Goal: Information Seeking & Learning: Find specific fact

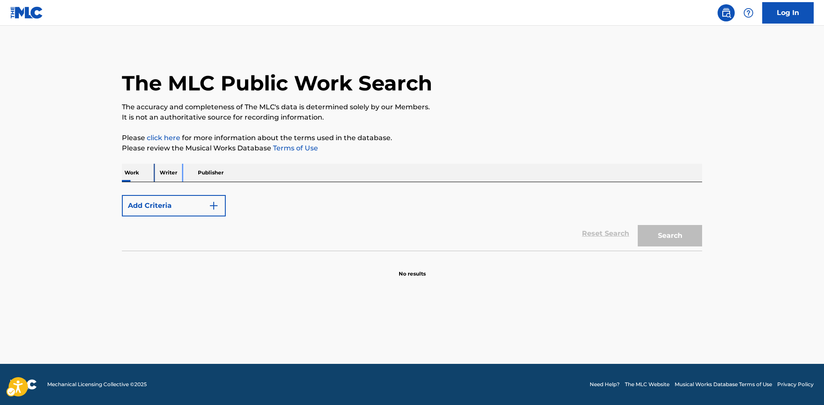
click at [172, 175] on p "Writer" at bounding box center [168, 173] width 23 height 18
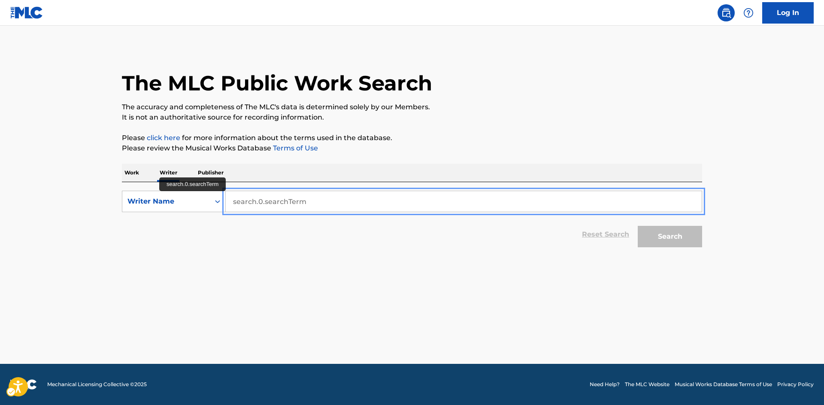
click at [329, 209] on input "search.0.searchTerm" at bounding box center [464, 201] width 476 height 21
paste input "[PERSON_NAME]"
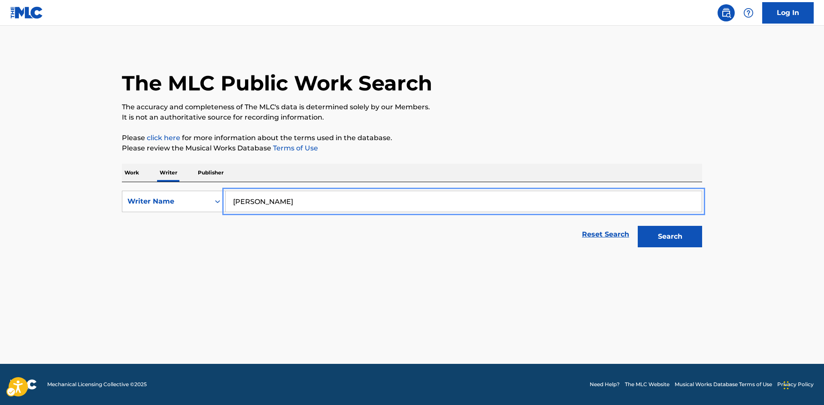
type input "[PERSON_NAME]"
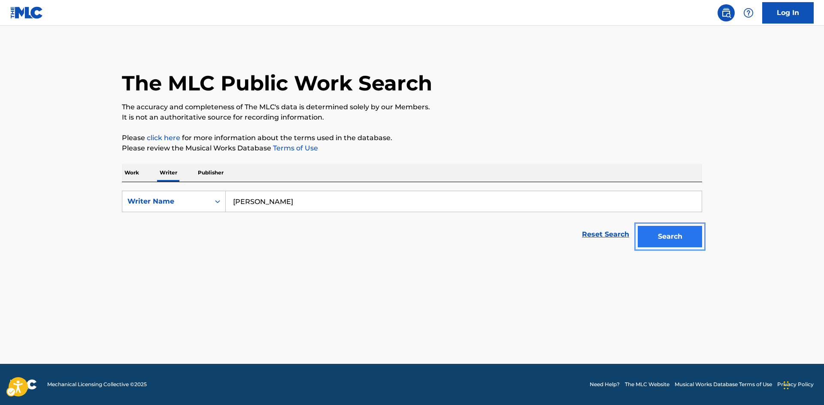
click at [658, 229] on button "Search" at bounding box center [669, 236] width 64 height 21
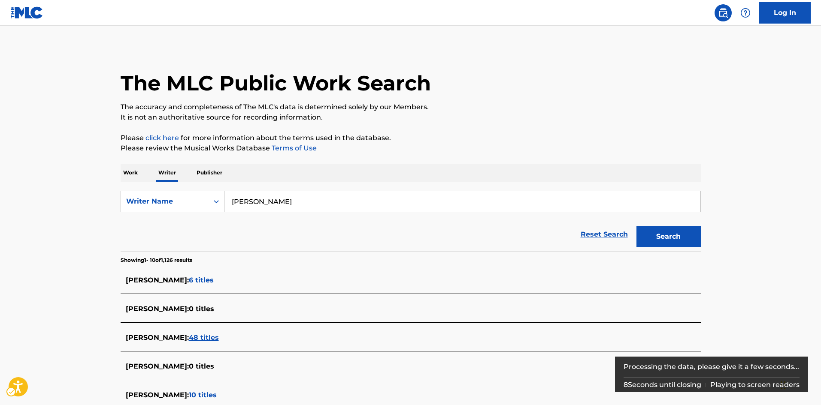
click at [214, 280] on span "6 titles" at bounding box center [201, 280] width 25 height 8
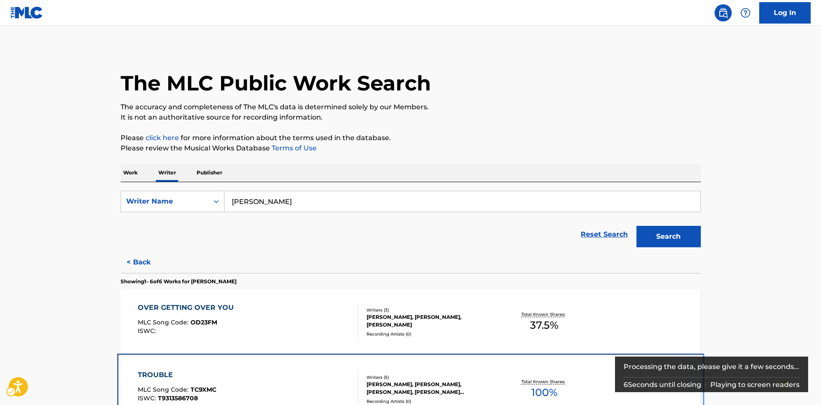
click at [435, 380] on div "Writers ( 5 )" at bounding box center [431, 377] width 130 height 6
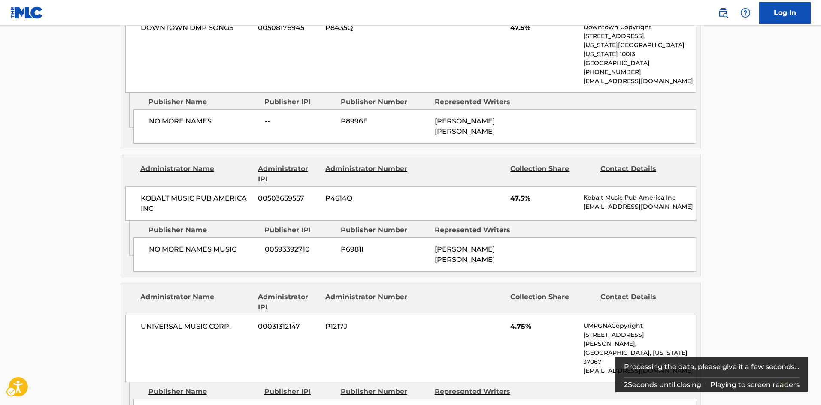
scroll to position [601, 0]
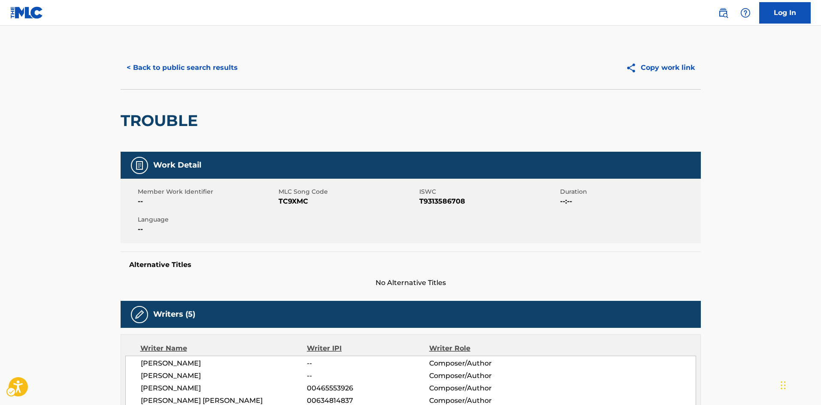
scroll to position [0, 0]
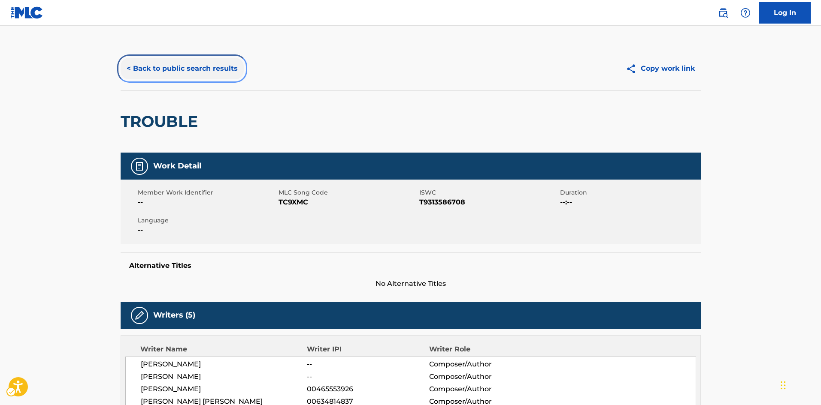
click at [183, 72] on button "< Back to public search results" at bounding box center [182, 68] width 123 height 21
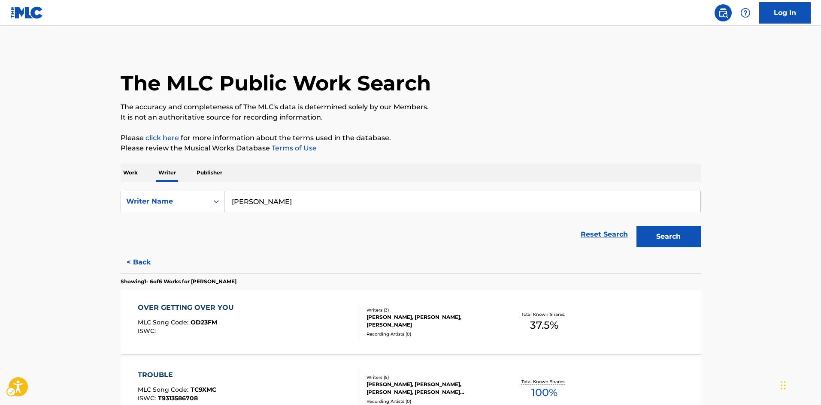
scroll to position [371, 0]
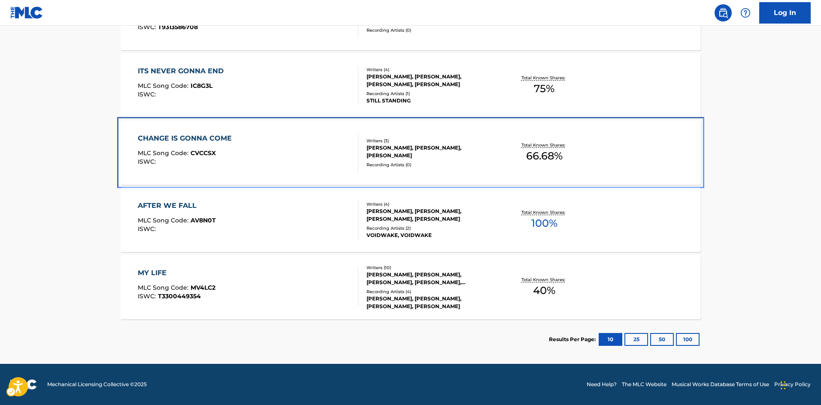
click at [443, 172] on div "CHANGE IS GONNA COME MLC Song Code : CVCCSX ISWC : Writers ( 3 ) [PERSON_NAME],…" at bounding box center [411, 153] width 580 height 64
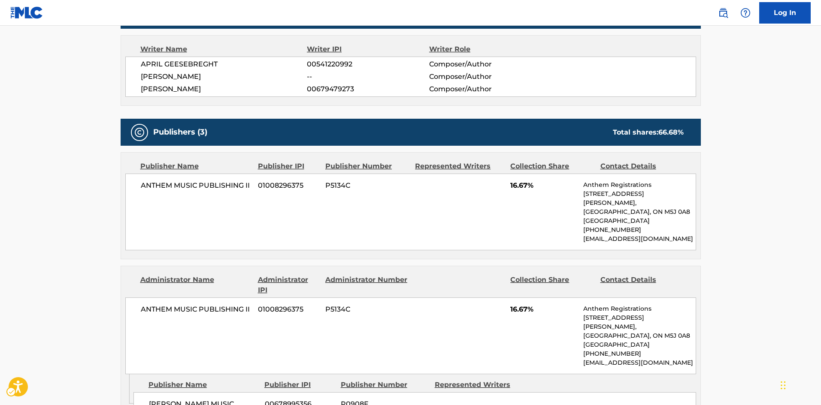
scroll to position [558, 0]
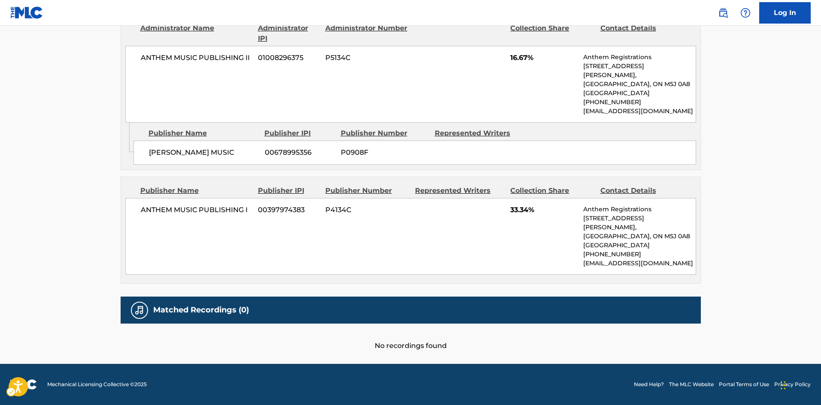
click at [498, 248] on div "ANTHEM MUSIC PUBLISHING I 00397974383 P4134C 33.34% Anthem Registrations [STREE…" at bounding box center [410, 236] width 570 height 77
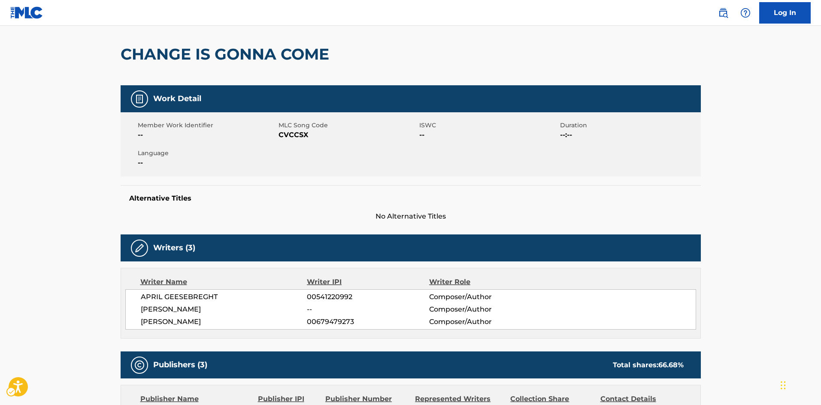
scroll to position [0, 0]
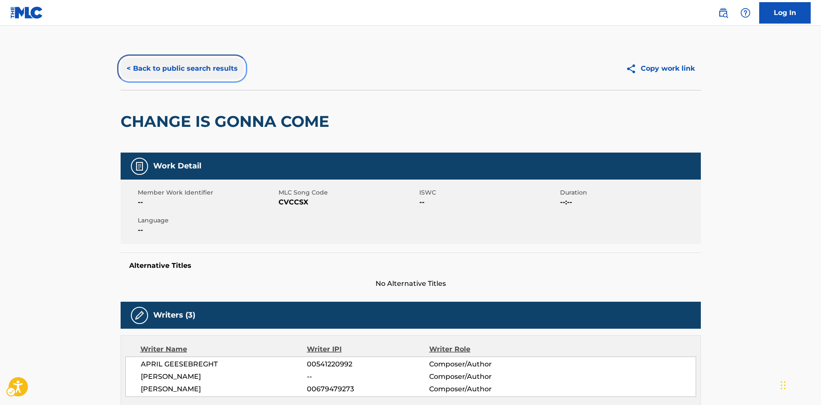
click at [154, 66] on button "< Back to public search results" at bounding box center [182, 68] width 123 height 21
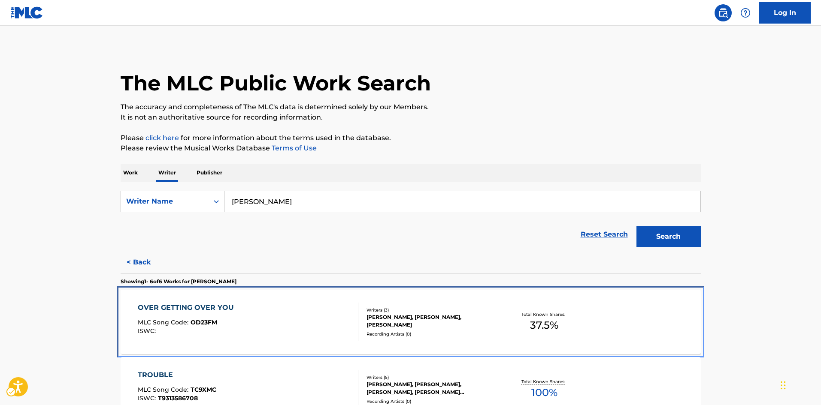
click at [478, 319] on div "[PERSON_NAME], [PERSON_NAME], [PERSON_NAME]" at bounding box center [431, 321] width 130 height 15
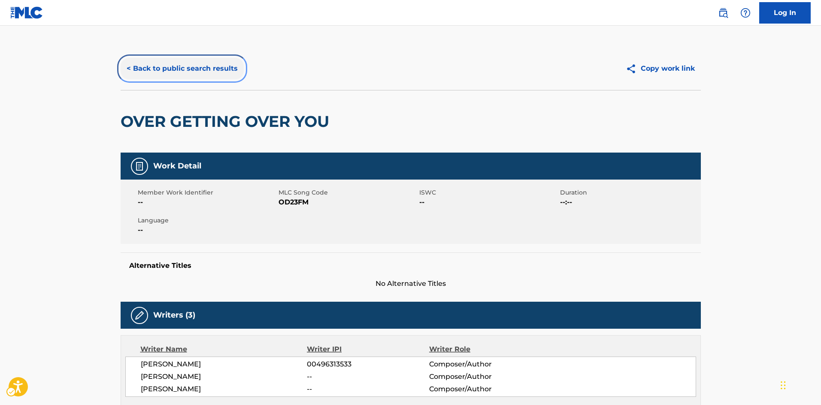
click at [185, 68] on button "< Back to public search results" at bounding box center [182, 68] width 123 height 21
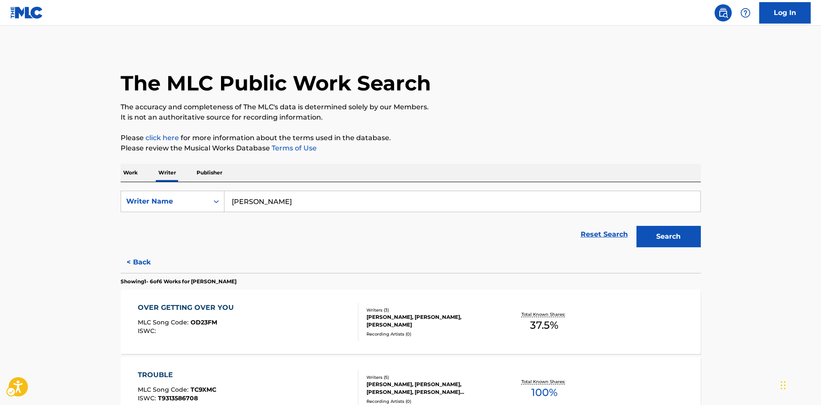
scroll to position [129, 0]
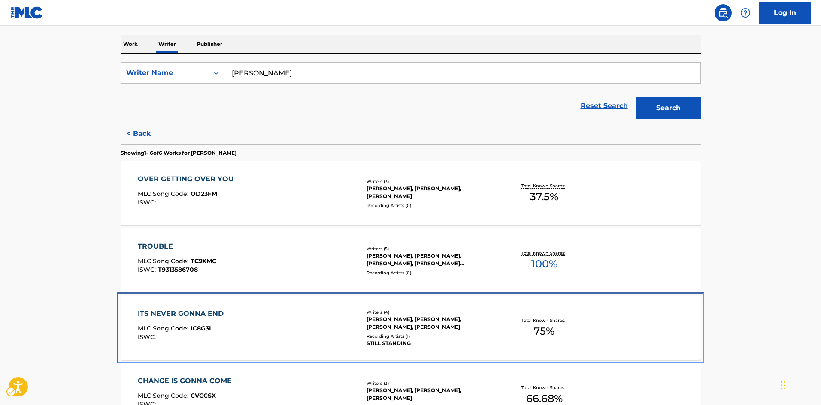
click at [477, 335] on div "Recording Artists ( 1 )" at bounding box center [431, 336] width 130 height 6
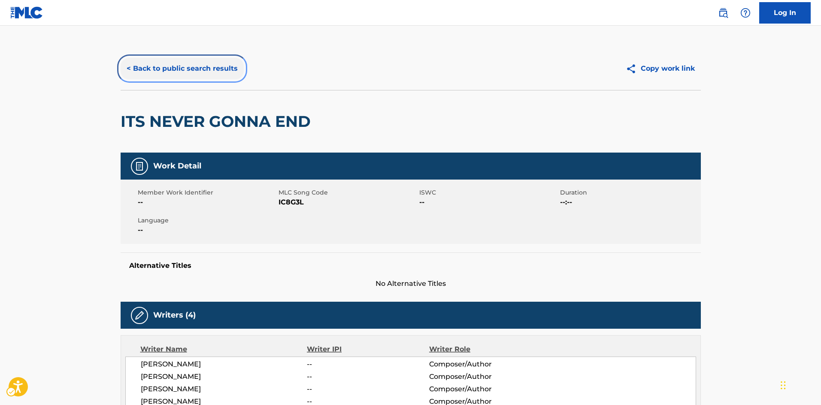
click at [178, 68] on button "< Back to public search results" at bounding box center [182, 68] width 123 height 21
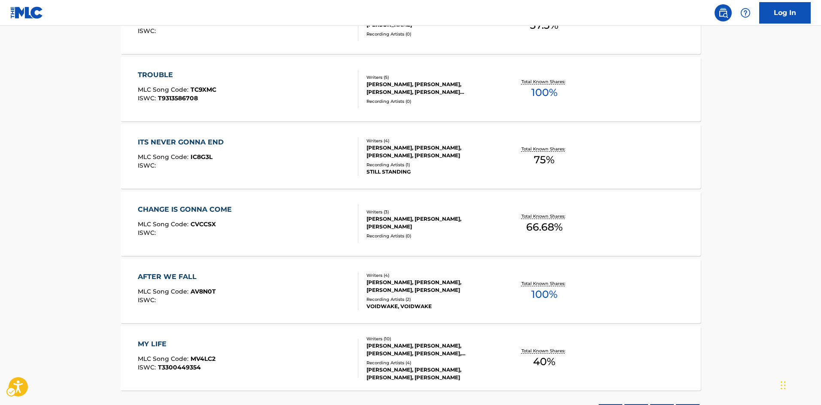
scroll to position [371, 0]
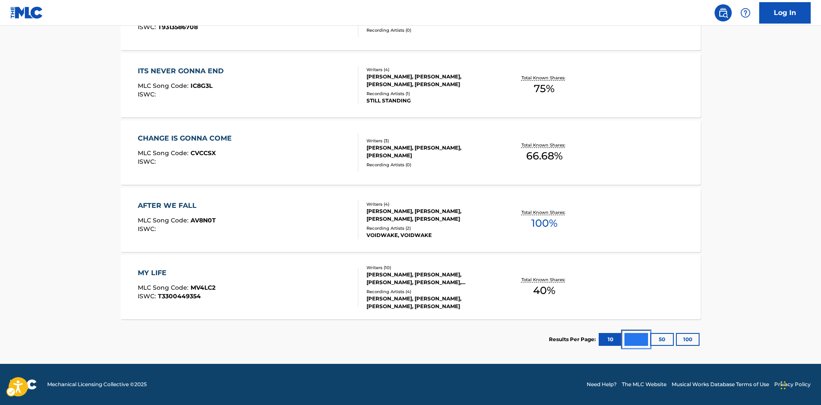
click at [631, 341] on button "25" at bounding box center [636, 339] width 24 height 13
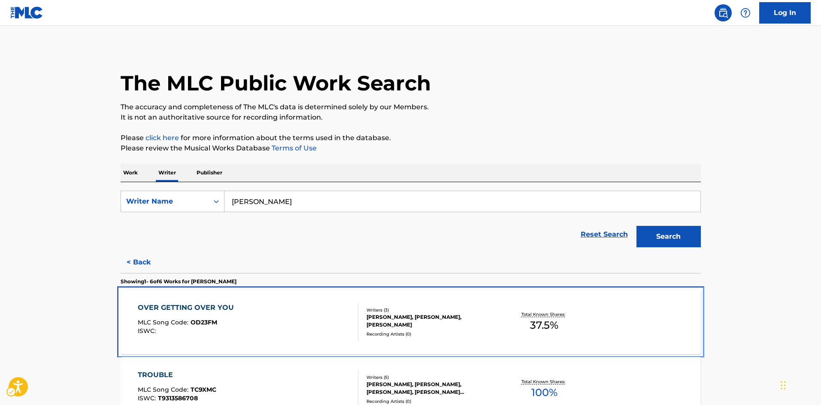
click at [448, 322] on div "[PERSON_NAME], [PERSON_NAME], [PERSON_NAME]" at bounding box center [431, 321] width 130 height 15
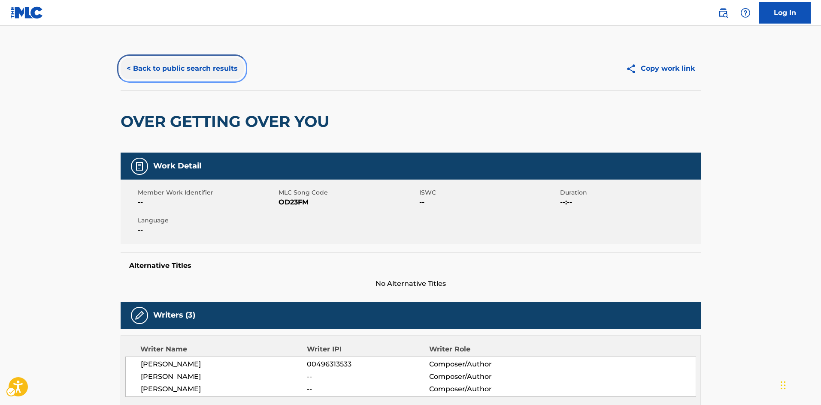
click at [169, 67] on button "< Back to public search results" at bounding box center [182, 68] width 123 height 21
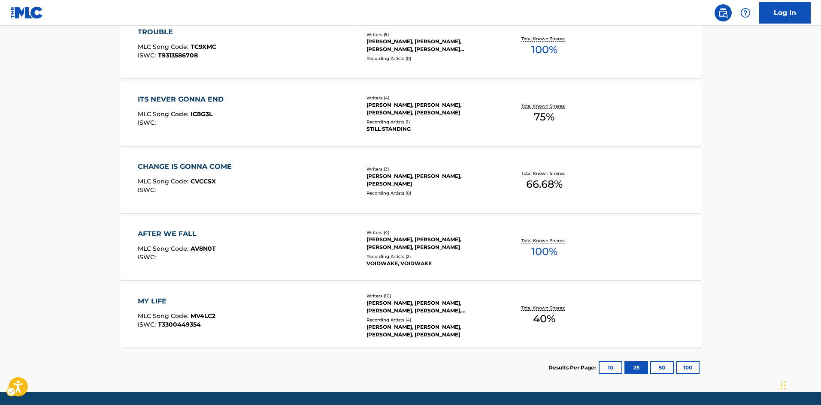
scroll to position [172, 0]
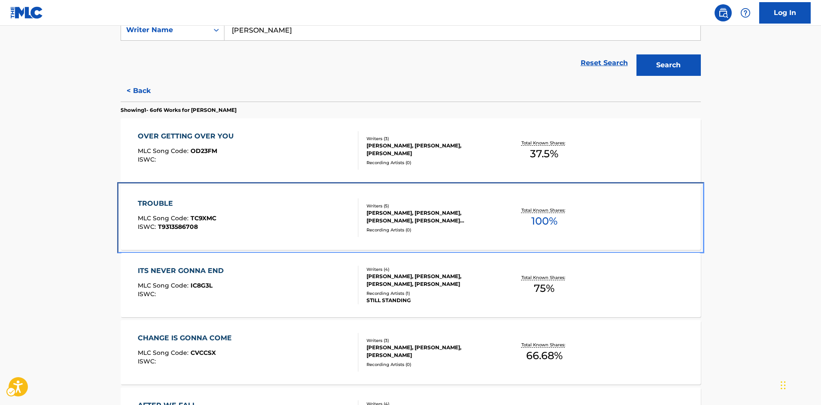
click at [482, 226] on div "Writers ( 5 ) [PERSON_NAME], [PERSON_NAME], [PERSON_NAME], [PERSON_NAME] [PERSO…" at bounding box center [427, 218] width 138 height 30
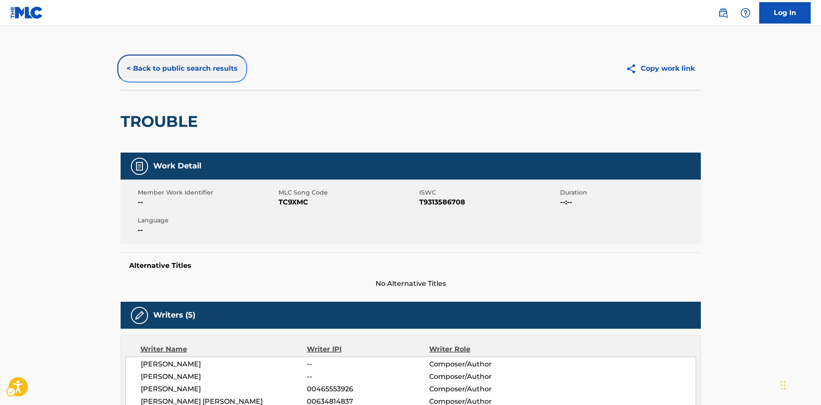
click at [158, 66] on button "< Back to public search results" at bounding box center [182, 68] width 123 height 21
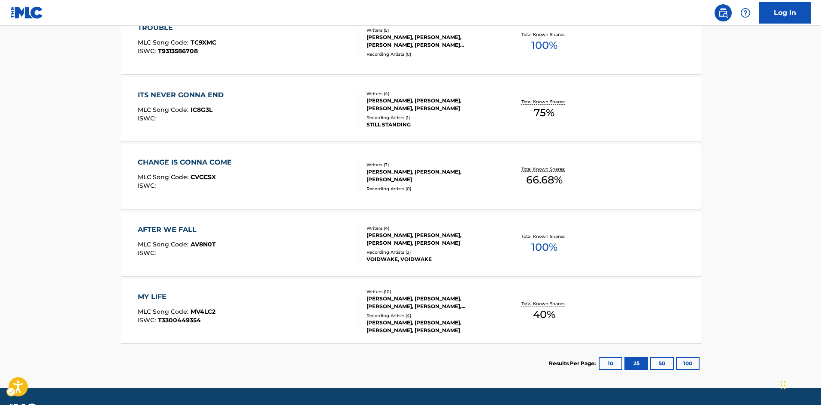
scroll to position [371, 0]
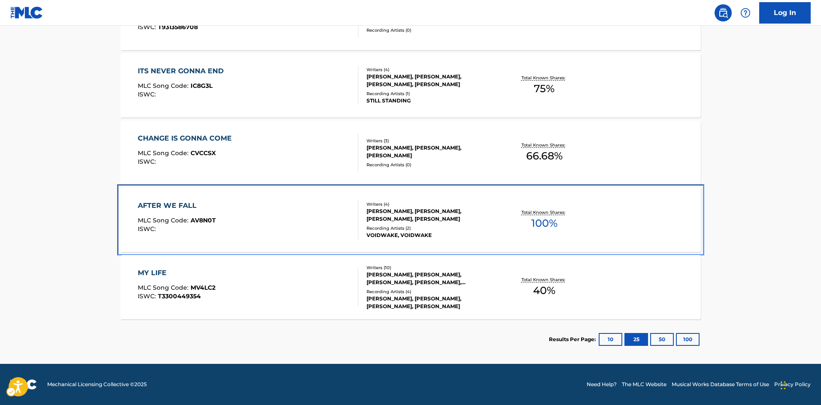
click at [449, 225] on div "Recording Artists ( 2 )" at bounding box center [431, 228] width 130 height 6
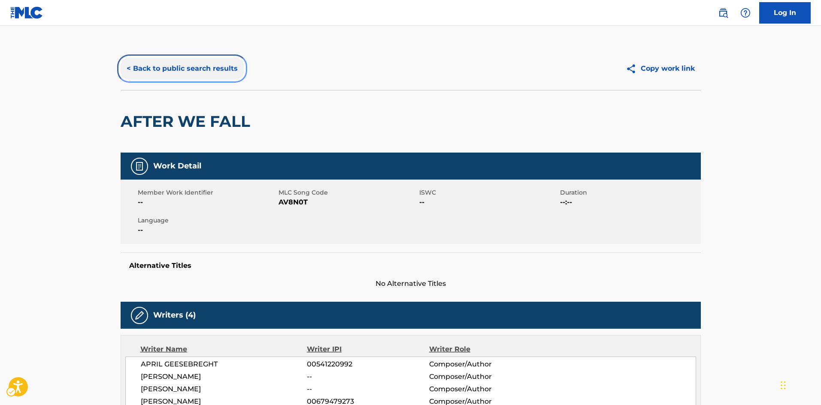
click at [163, 69] on button "< Back to public search results" at bounding box center [182, 68] width 123 height 21
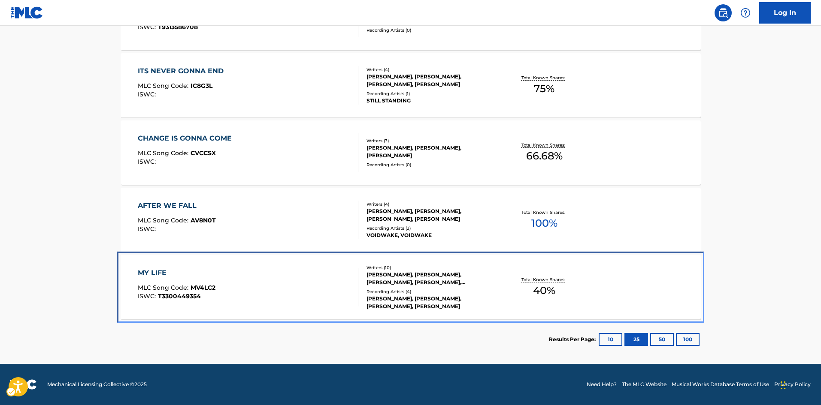
click at [306, 278] on div "MY LIFE MLC Song Code : MV4LC2 ISWC : T3300449354" at bounding box center [248, 287] width 220 height 39
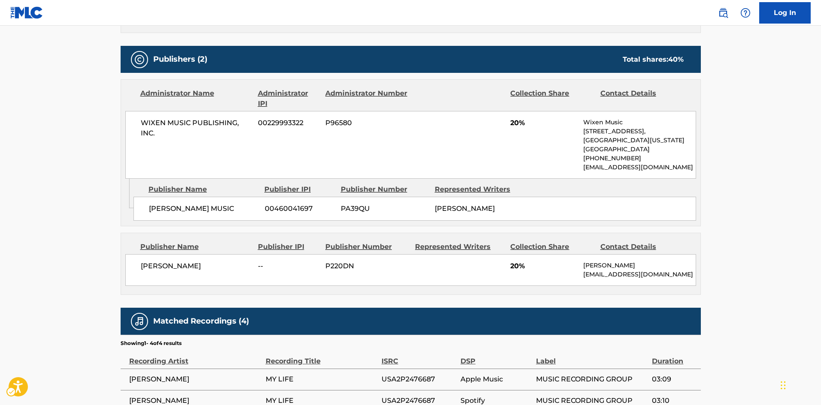
scroll to position [472, 0]
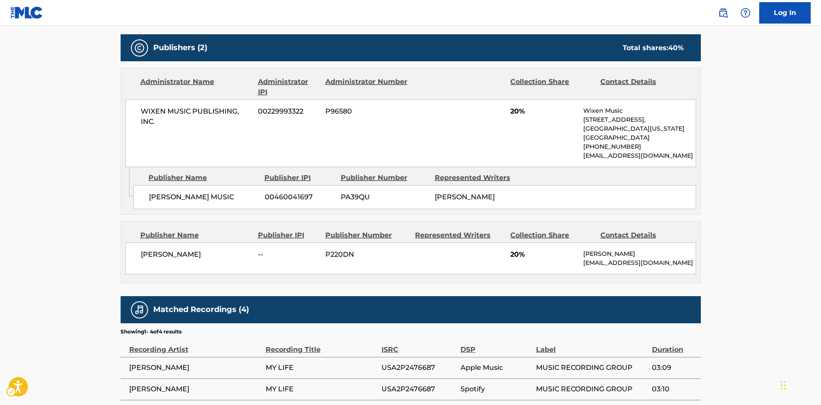
click at [448, 165] on div "WIXEN MUSIC PUBLISHING, INC. 00229993322 P96580 20% Wixen Music [STREET_ADDRESS…" at bounding box center [410, 134] width 570 height 68
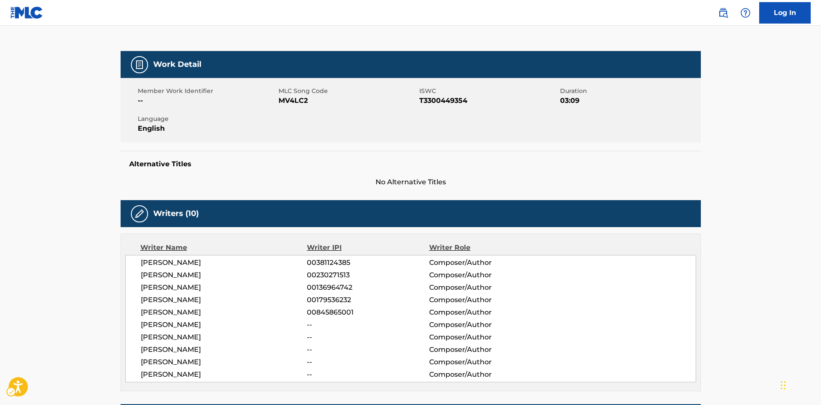
scroll to position [0, 0]
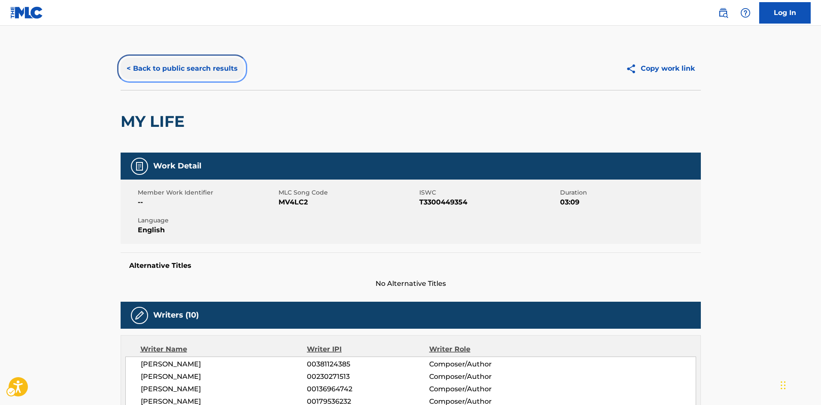
drag, startPoint x: 196, startPoint y: 62, endPoint x: 513, endPoint y: 93, distance: 319.3
click at [196, 62] on button "< Back to public search results" at bounding box center [182, 68] width 123 height 21
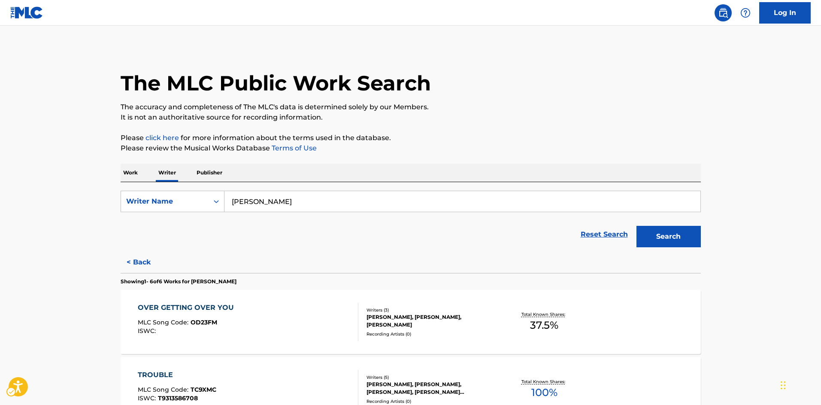
click at [759, 143] on main "The MLC Public Work Search The accuracy and completeness of The MLC's data is d…" at bounding box center [410, 381] width 821 height 710
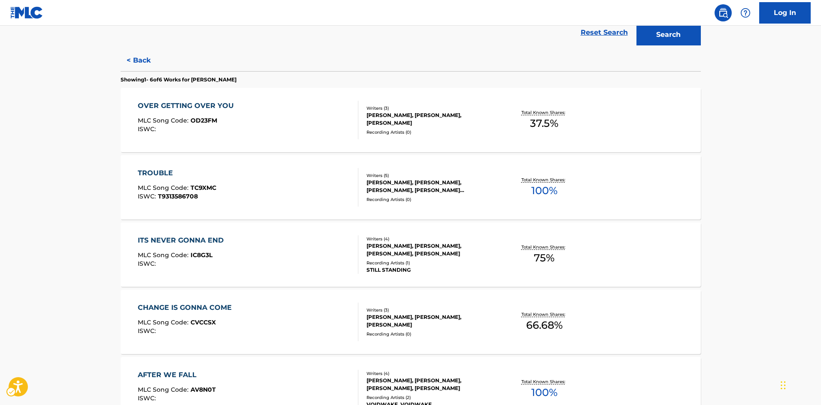
scroll to position [214, 0]
